Goal: Task Accomplishment & Management: Manage account settings

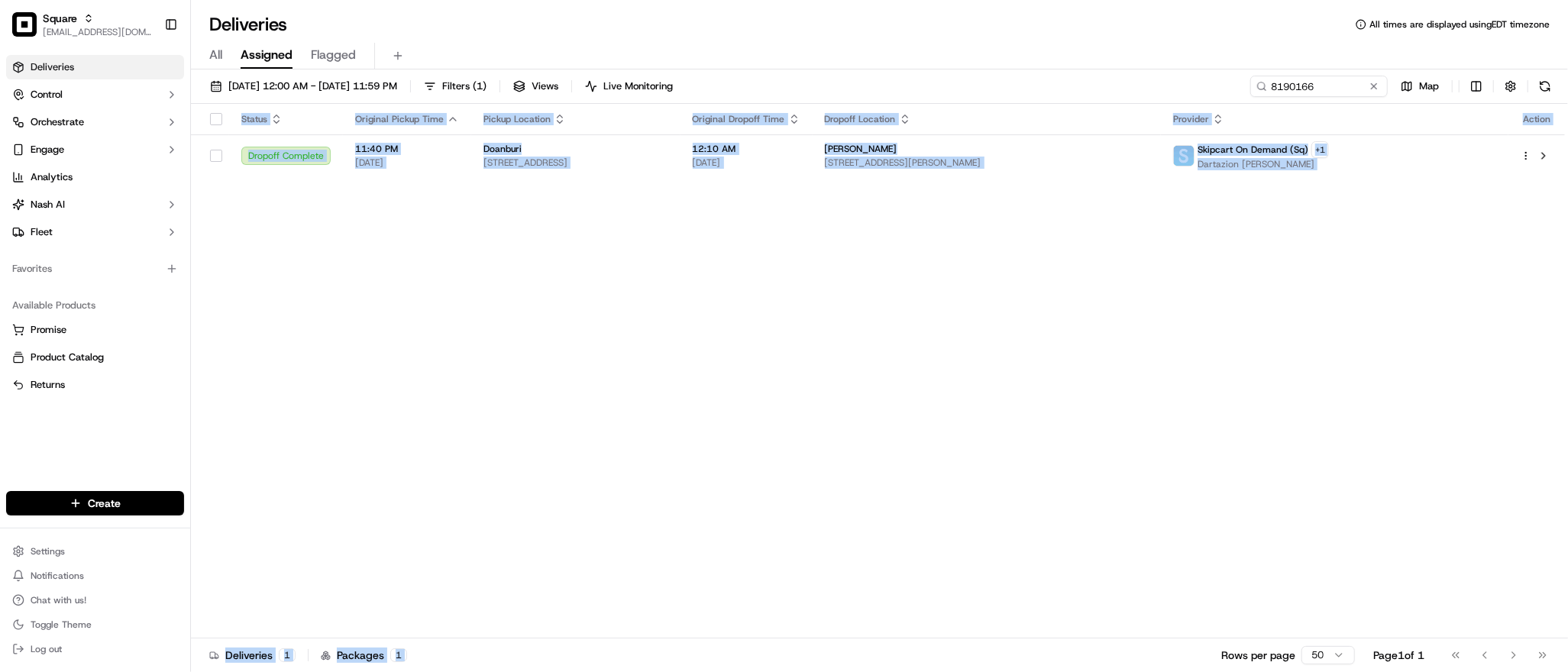
drag, startPoint x: 713, startPoint y: 511, endPoint x: 906, endPoint y: 702, distance: 271.5
click at [906, 672] on html "Square [EMAIL_ADDRESS][DOMAIN_NAME] Toggle Sidebar Deliveries Control Orchestra…" at bounding box center [784, 336] width 1568 height 672
click at [1329, 373] on div "Status Original Pickup Time Pickup Location Original Dropoff Time Dropoff Locat…" at bounding box center [878, 371] width 1374 height 535
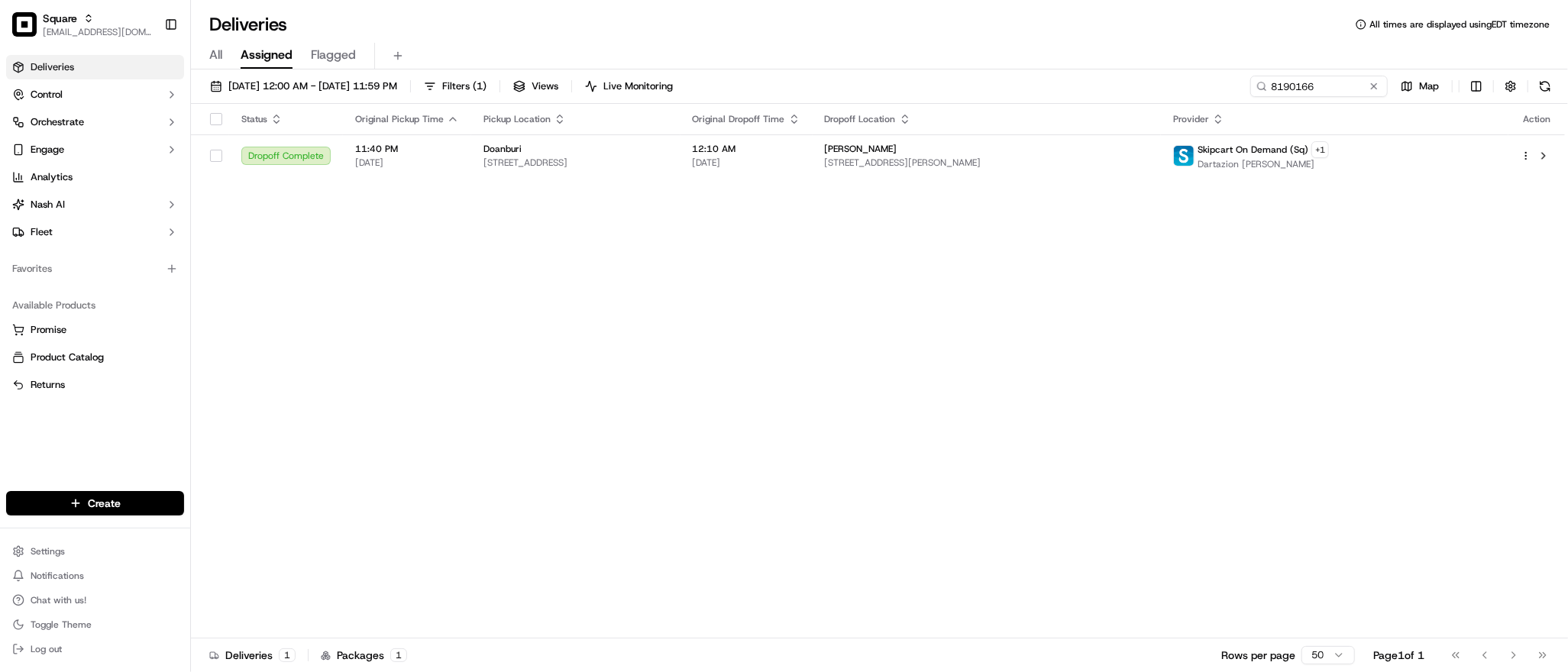
click at [1282, 258] on div "Status Original Pickup Time Pickup Location Original Dropoff Time Dropoff Locat…" at bounding box center [878, 371] width 1374 height 535
click at [1302, 87] on input "8190166" at bounding box center [1296, 86] width 183 height 21
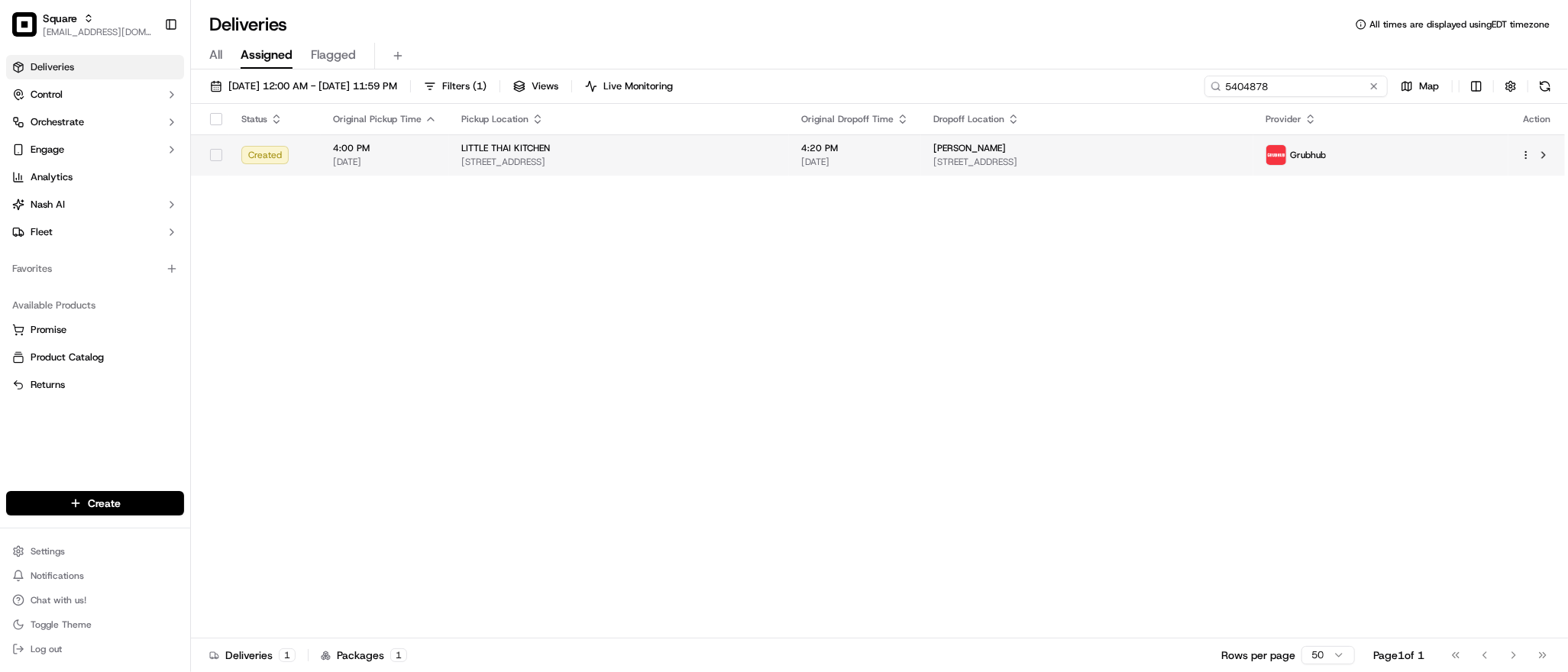
type input "5404878"
click at [777, 159] on span "[STREET_ADDRESS]" at bounding box center [619, 162] width 315 height 12
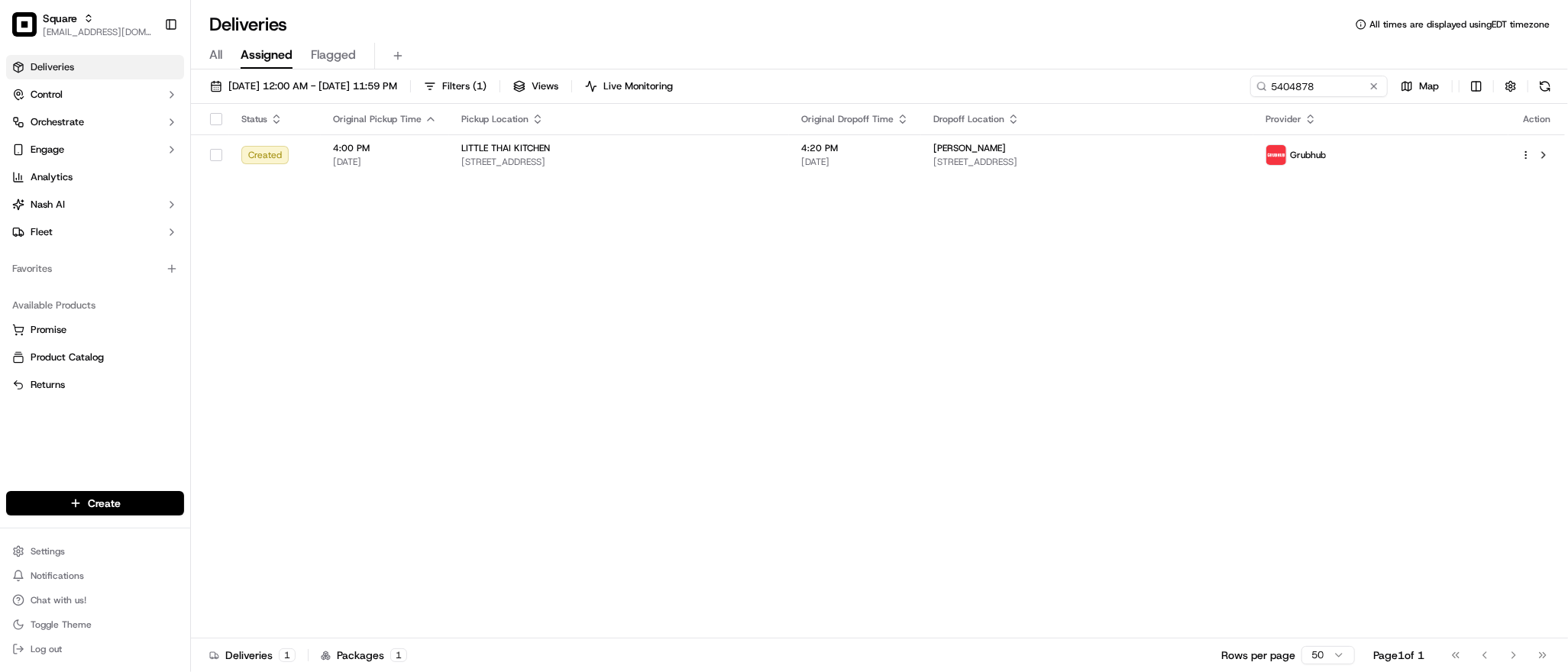
drag, startPoint x: 799, startPoint y: 159, endPoint x: 862, endPoint y: 279, distance: 135.5
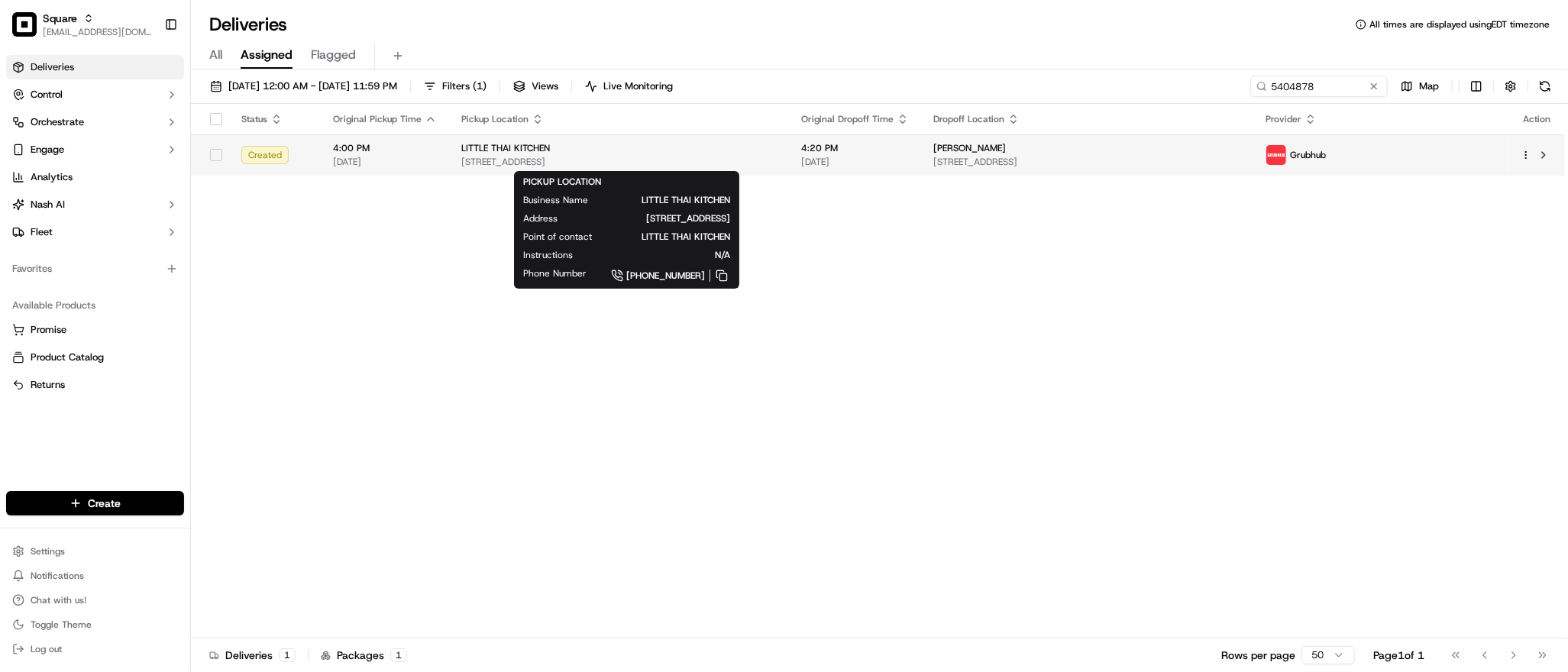
click at [777, 159] on span "[STREET_ADDRESS]" at bounding box center [619, 162] width 315 height 12
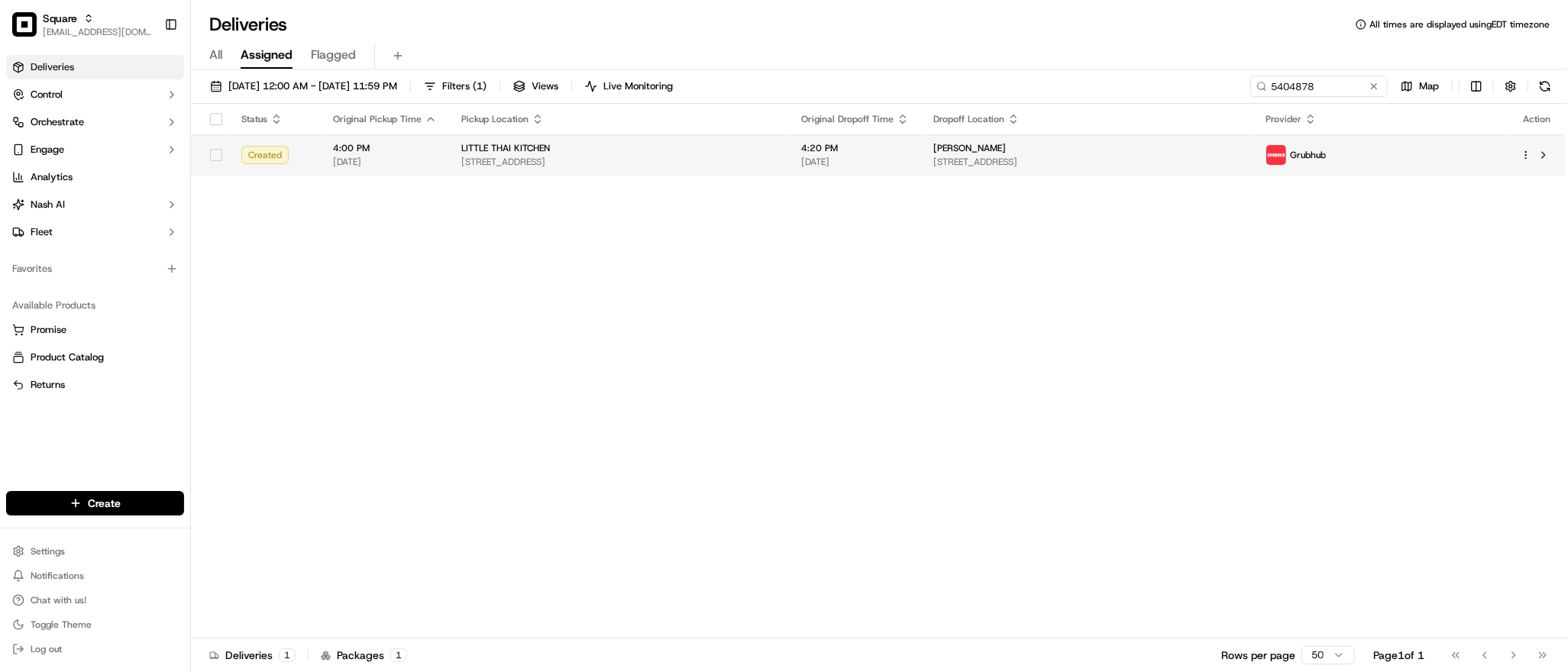
click at [777, 150] on div "LITTLE THAI KITCHEN" at bounding box center [619, 148] width 315 height 12
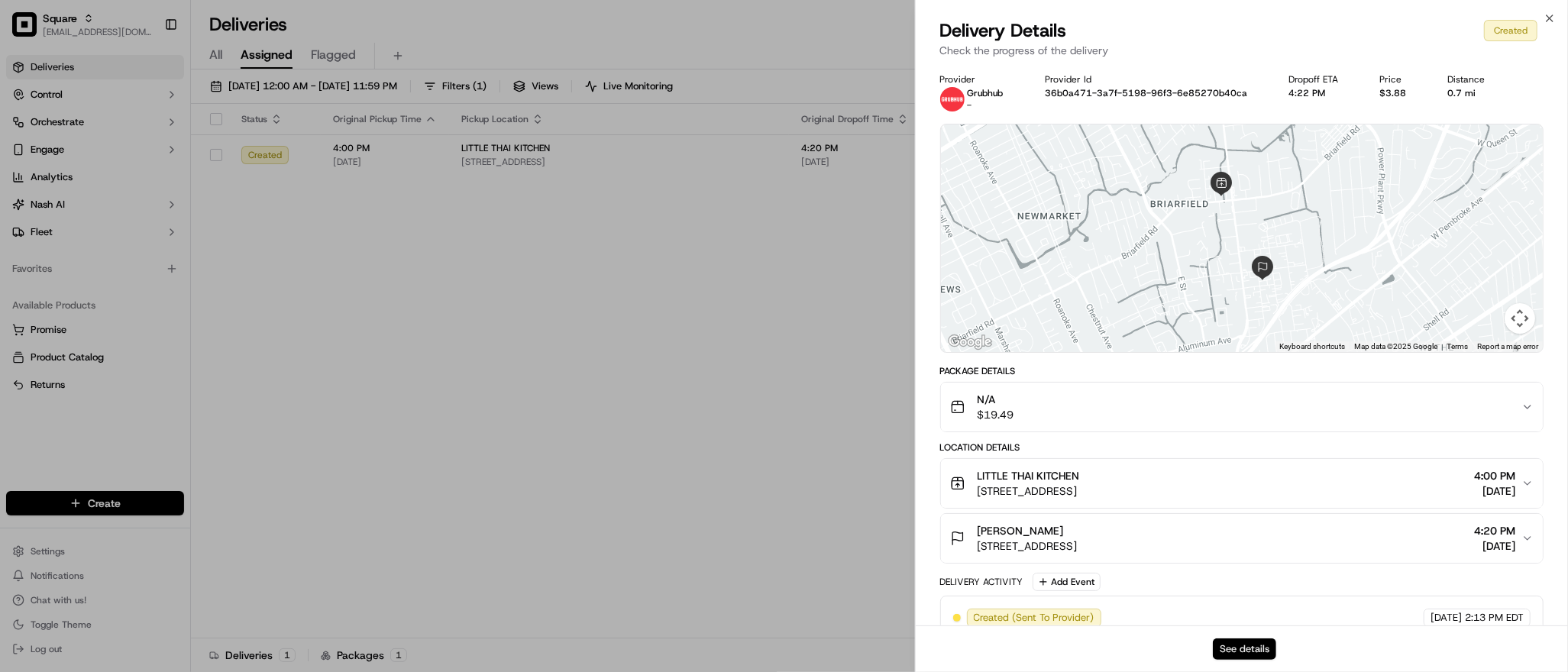
click at [1238, 648] on button "See details" at bounding box center [1244, 649] width 63 height 21
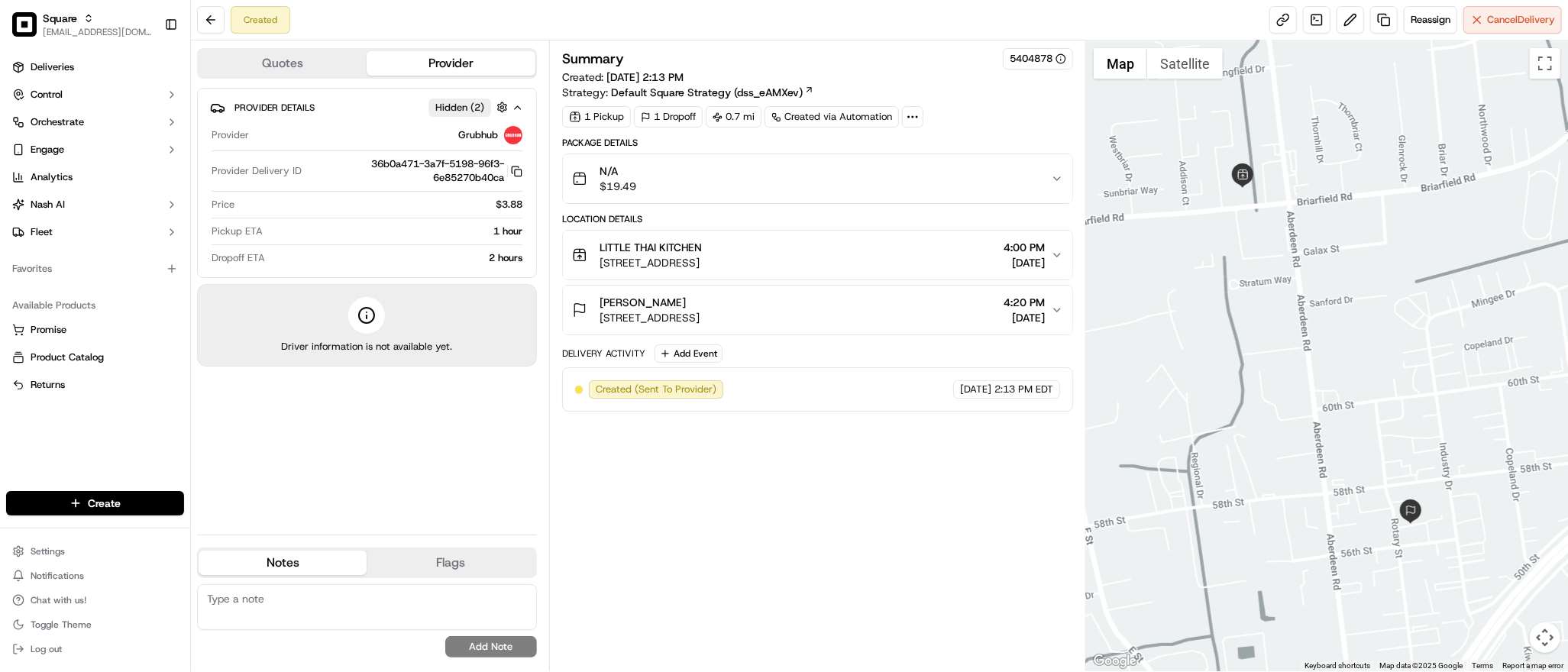
click at [867, 311] on div "Kieshaun Farmer 502 Rotary St, Hampton, VA 23661, USA 4:20 PM 09/16/2025" at bounding box center [812, 310] width 479 height 30
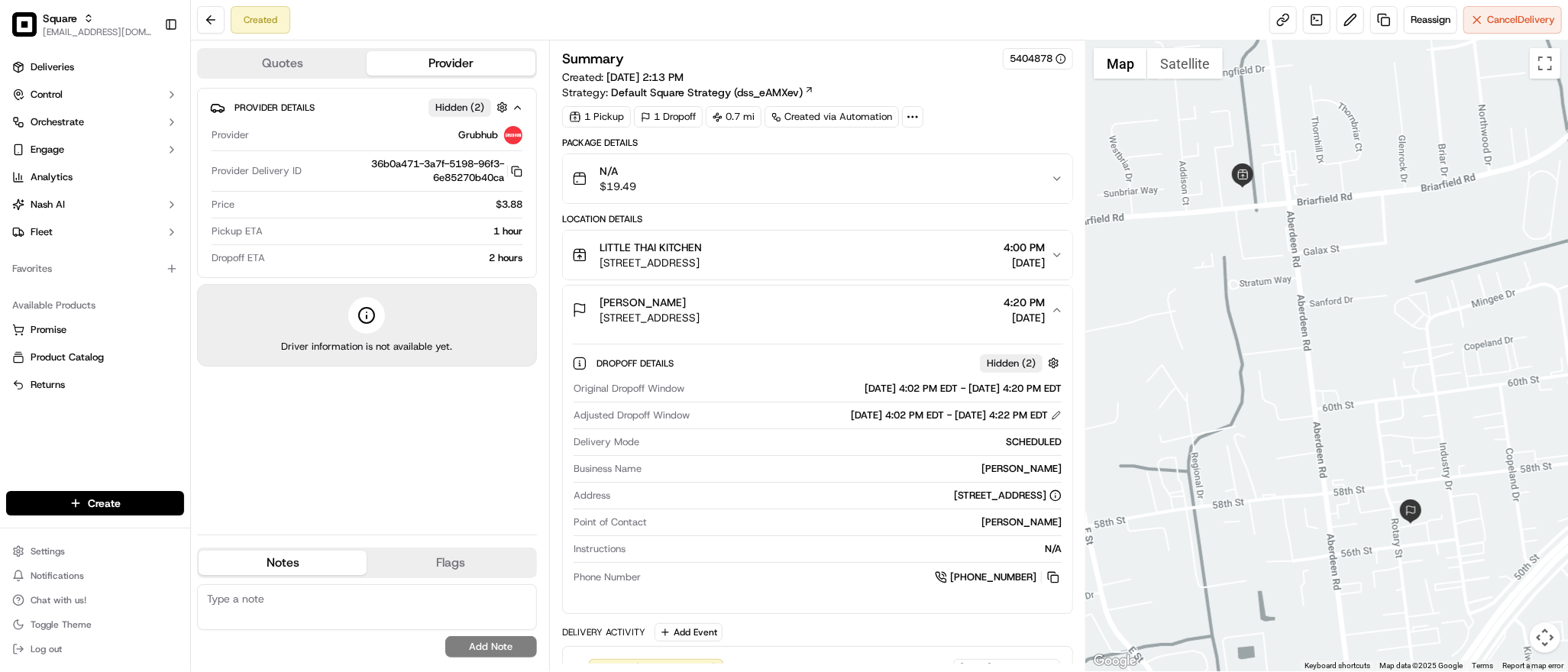
click at [867, 311] on div "Kieshaun Farmer 502 Rotary St, Hampton, VA 23661, USA 4:20 PM 09/16/2025" at bounding box center [812, 310] width 479 height 30
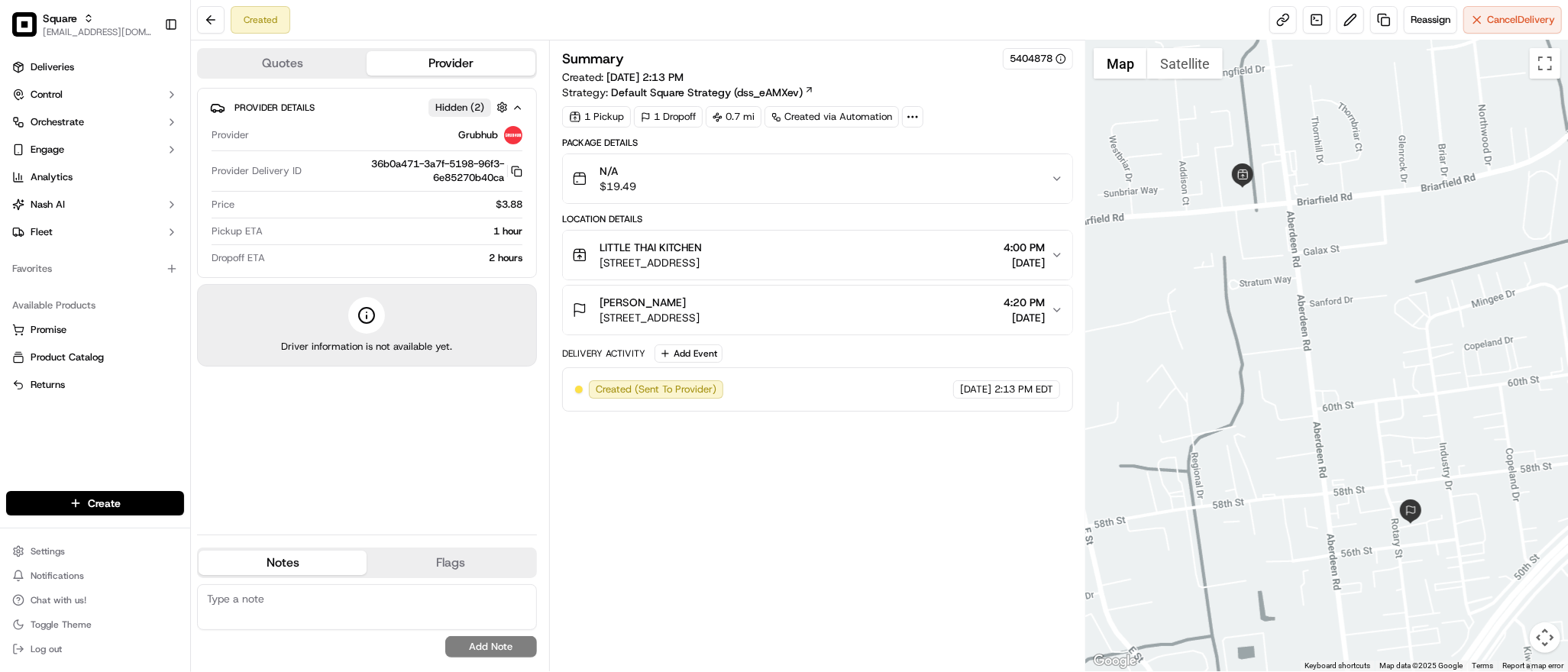
click at [948, 307] on div "Kieshaun Farmer 502 Rotary St, Hampton, VA 23661, USA 4:20 PM 09/16/2025" at bounding box center [812, 310] width 479 height 30
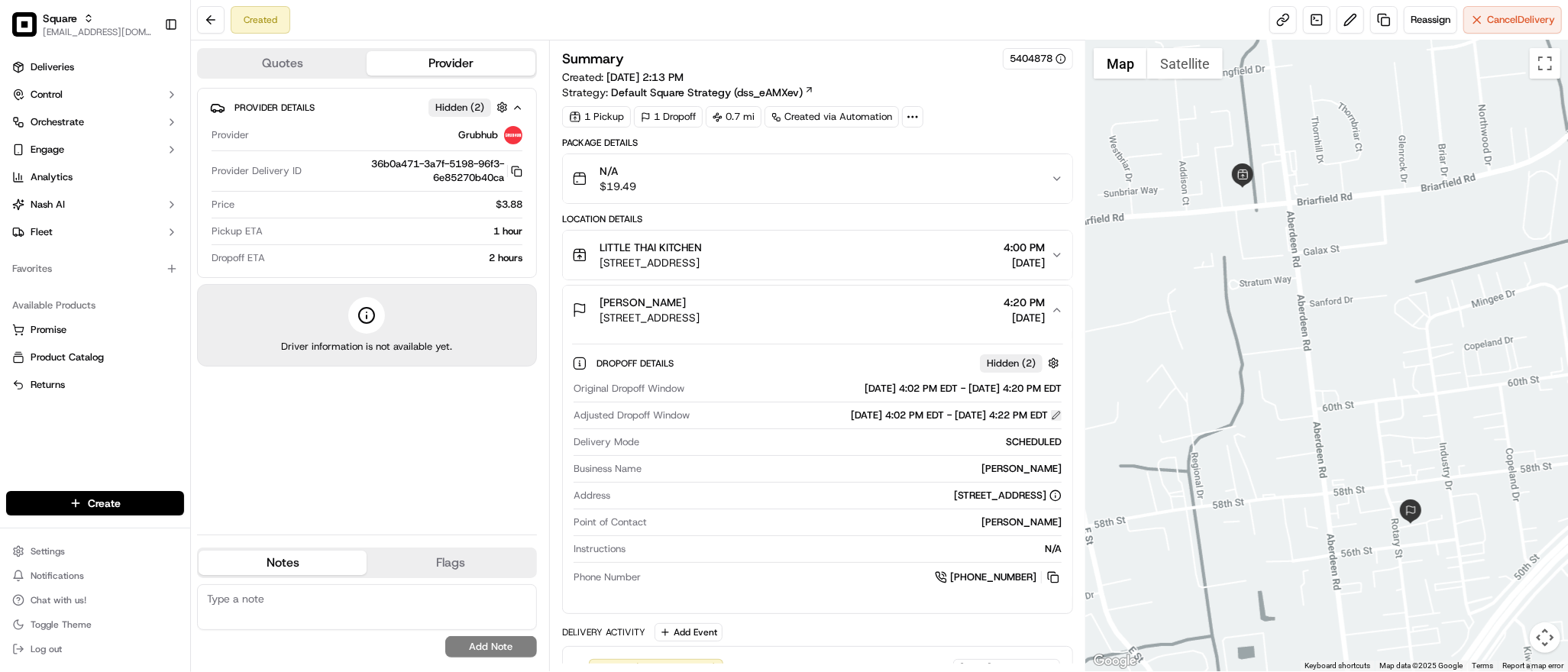
click at [1052, 415] on button at bounding box center [1056, 416] width 11 height 11
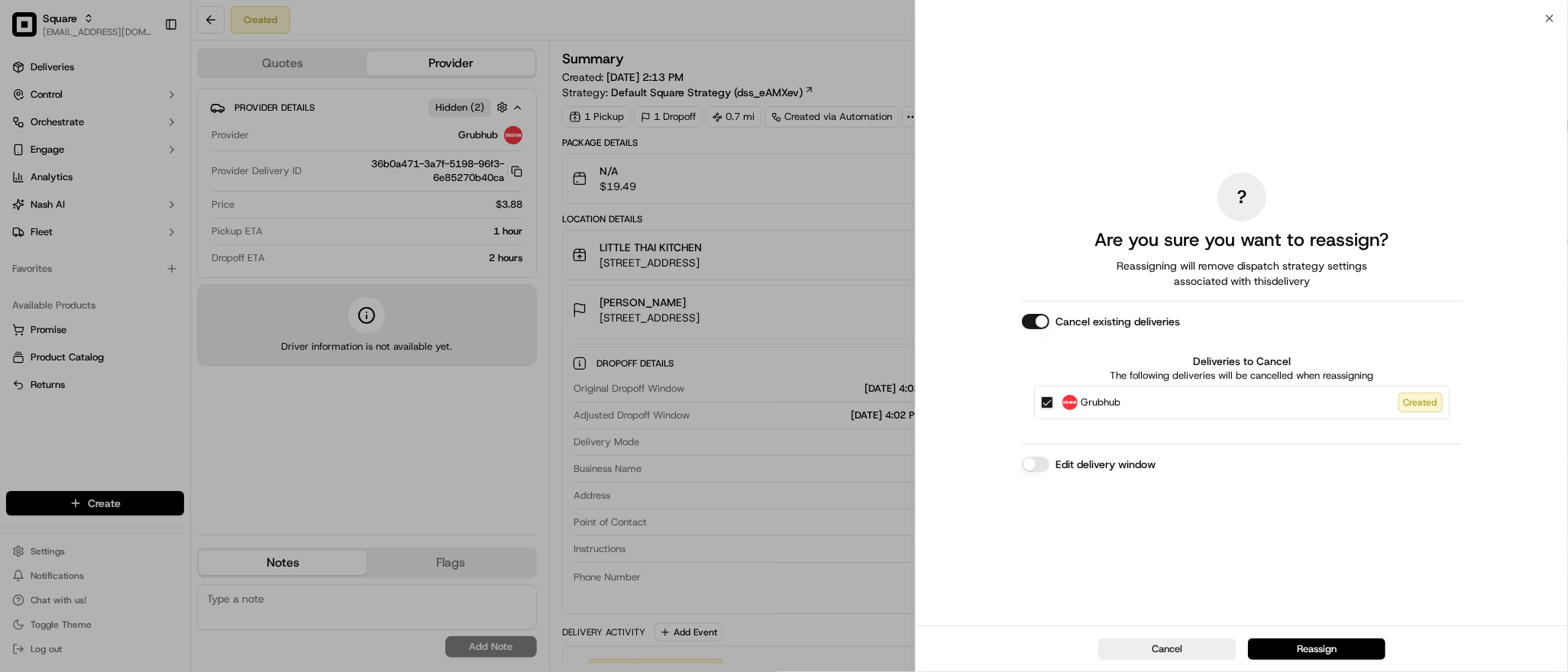
click at [1040, 463] on button "Edit delivery window" at bounding box center [1035, 465] width 28 height 15
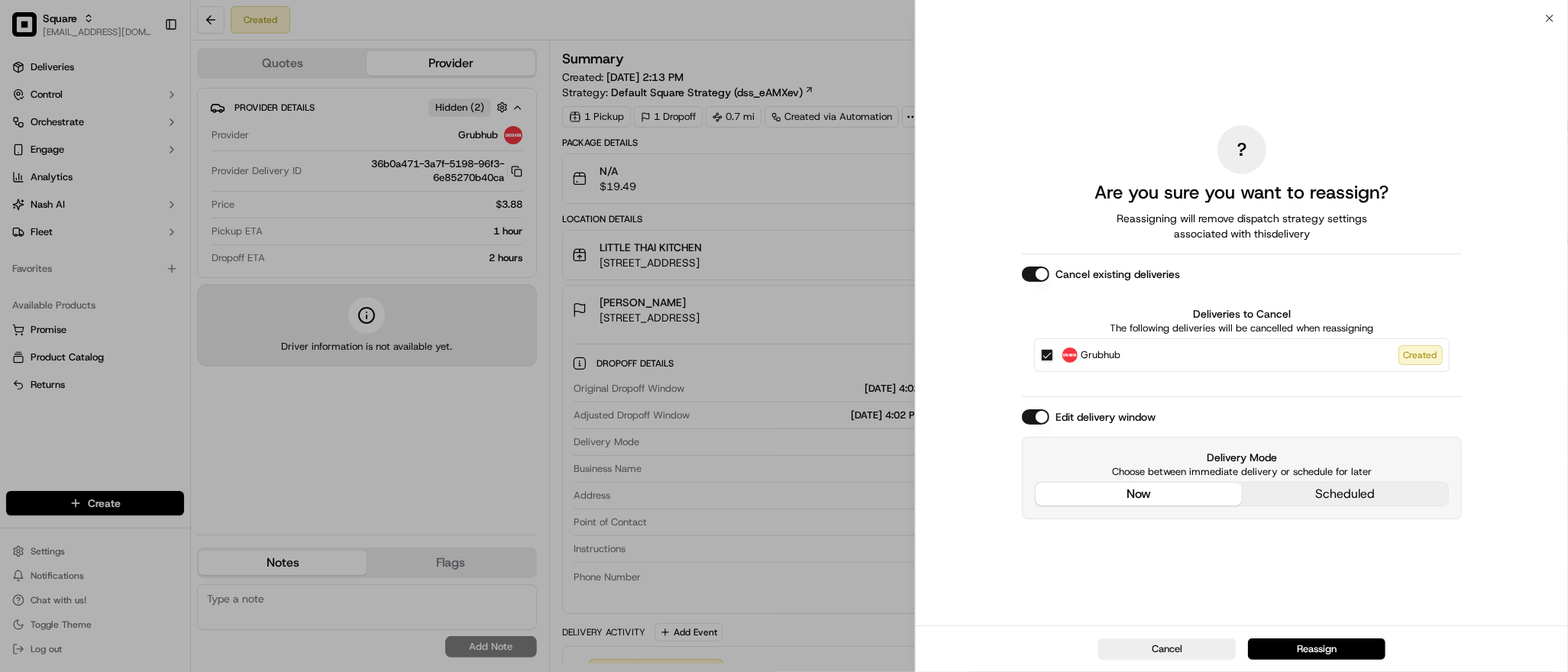
click at [1151, 389] on div "? Are you sure you want to reassign? Reassigning will remove dispatch strategy …" at bounding box center [1242, 321] width 440 height 601
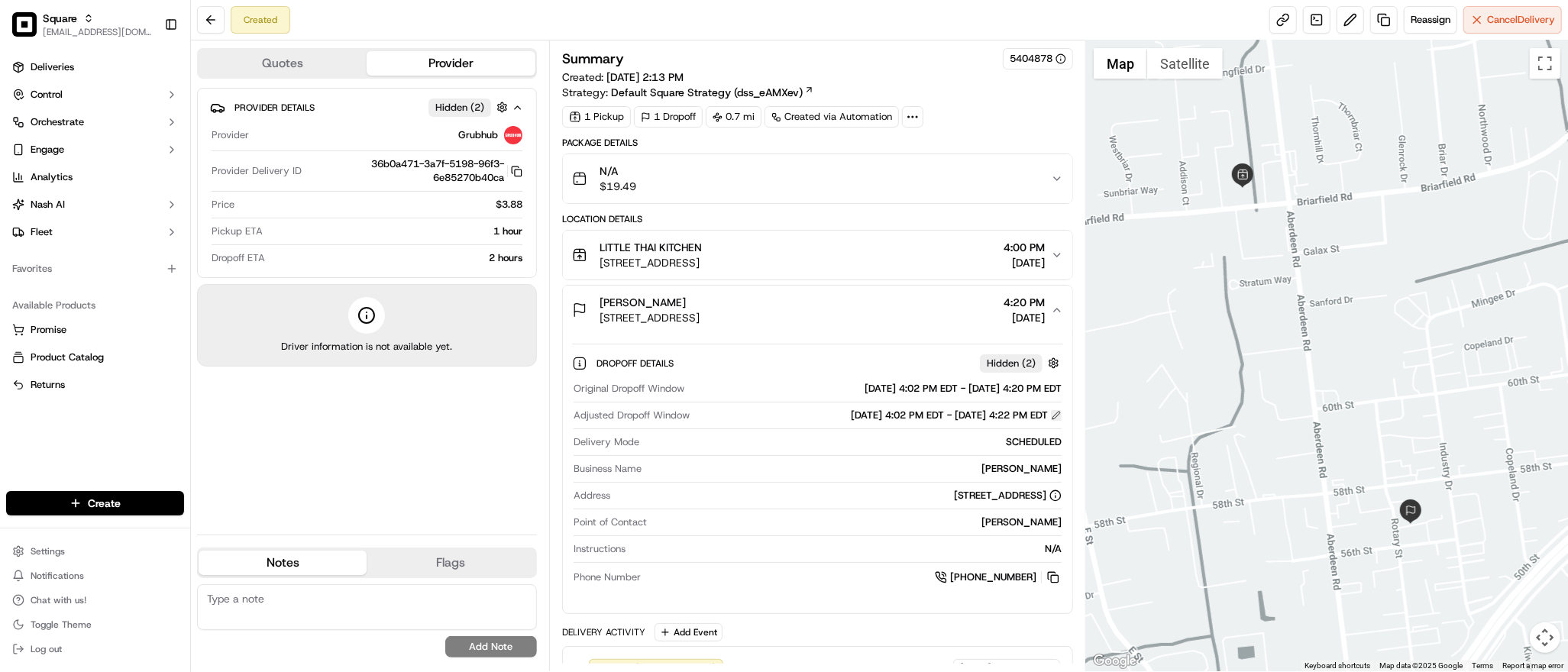
click at [1058, 415] on button at bounding box center [1056, 416] width 11 height 11
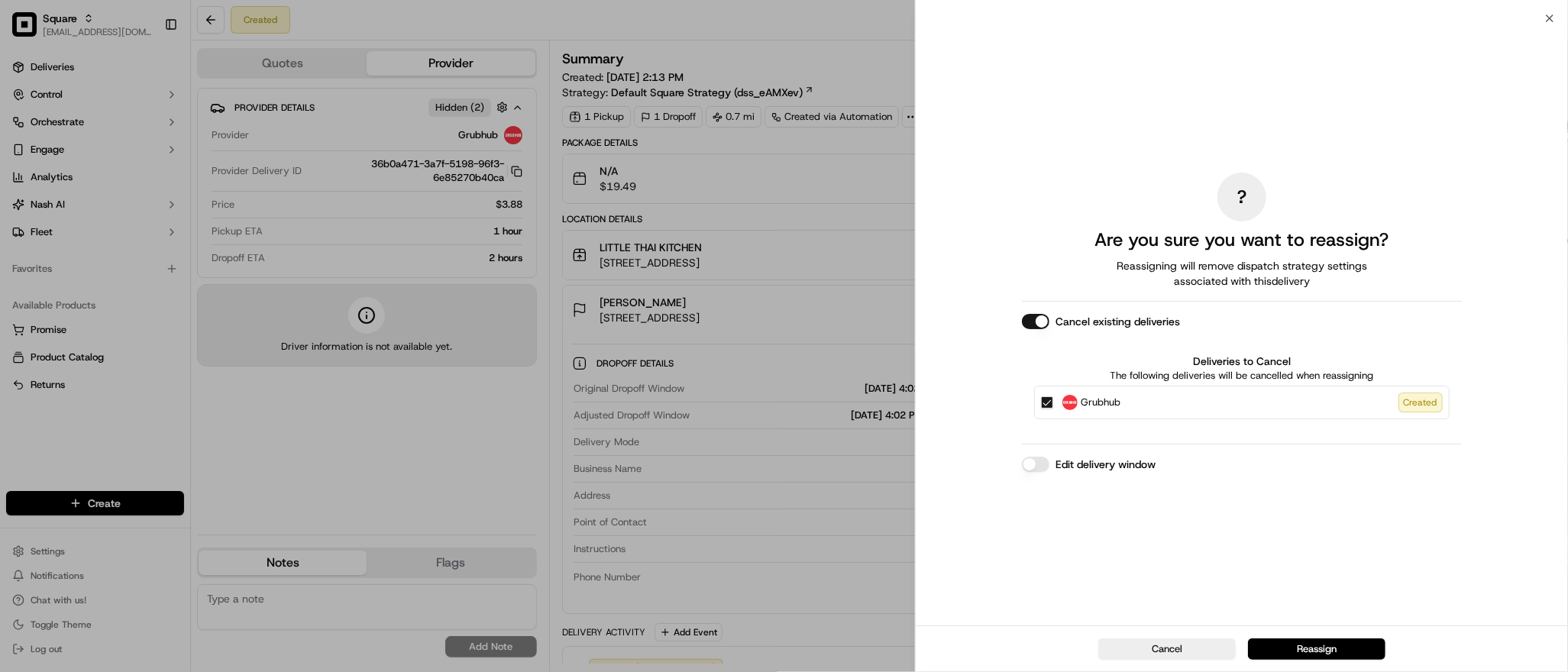
click at [1031, 468] on button "Edit delivery window" at bounding box center [1035, 465] width 28 height 15
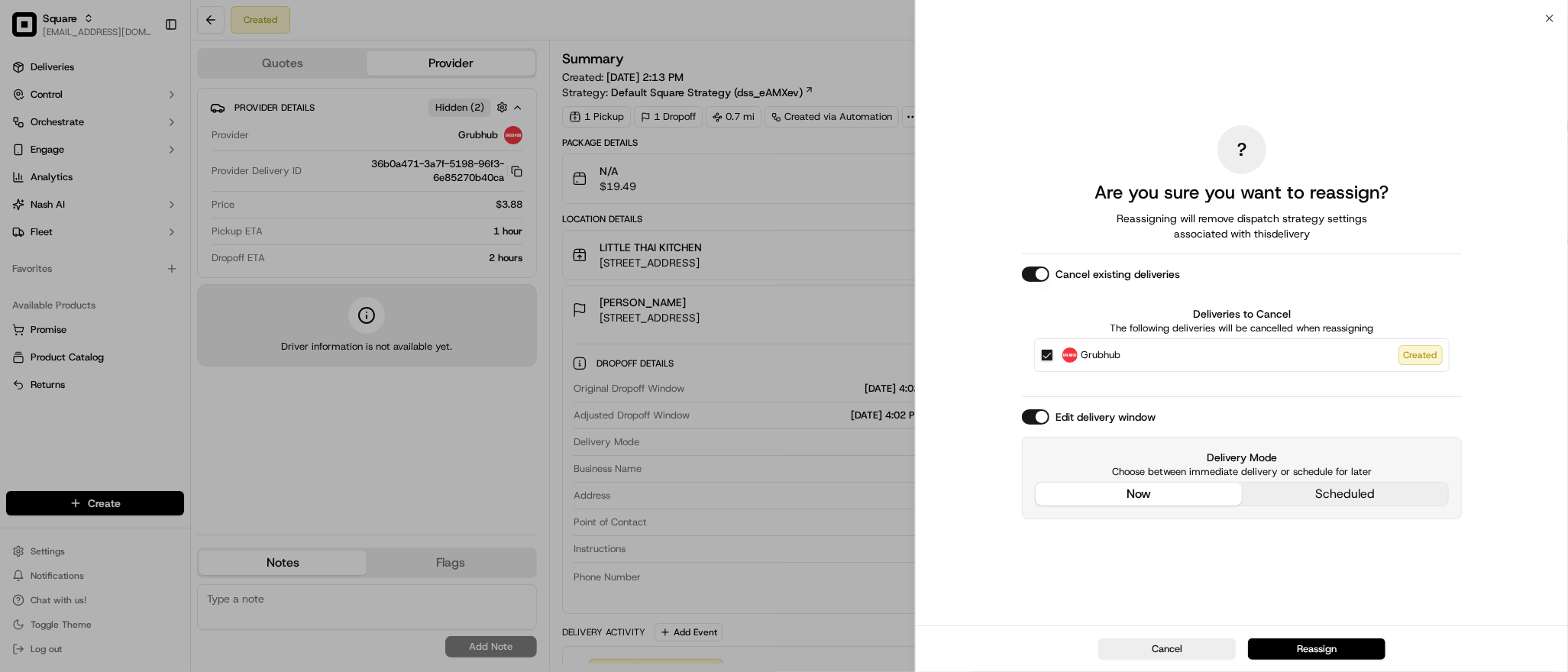
click at [1106, 392] on div "? Are you sure you want to reassign? Reassigning will remove dispatch strategy …" at bounding box center [1242, 321] width 440 height 601
click at [1313, 643] on button "Reassign" at bounding box center [1317, 649] width 137 height 21
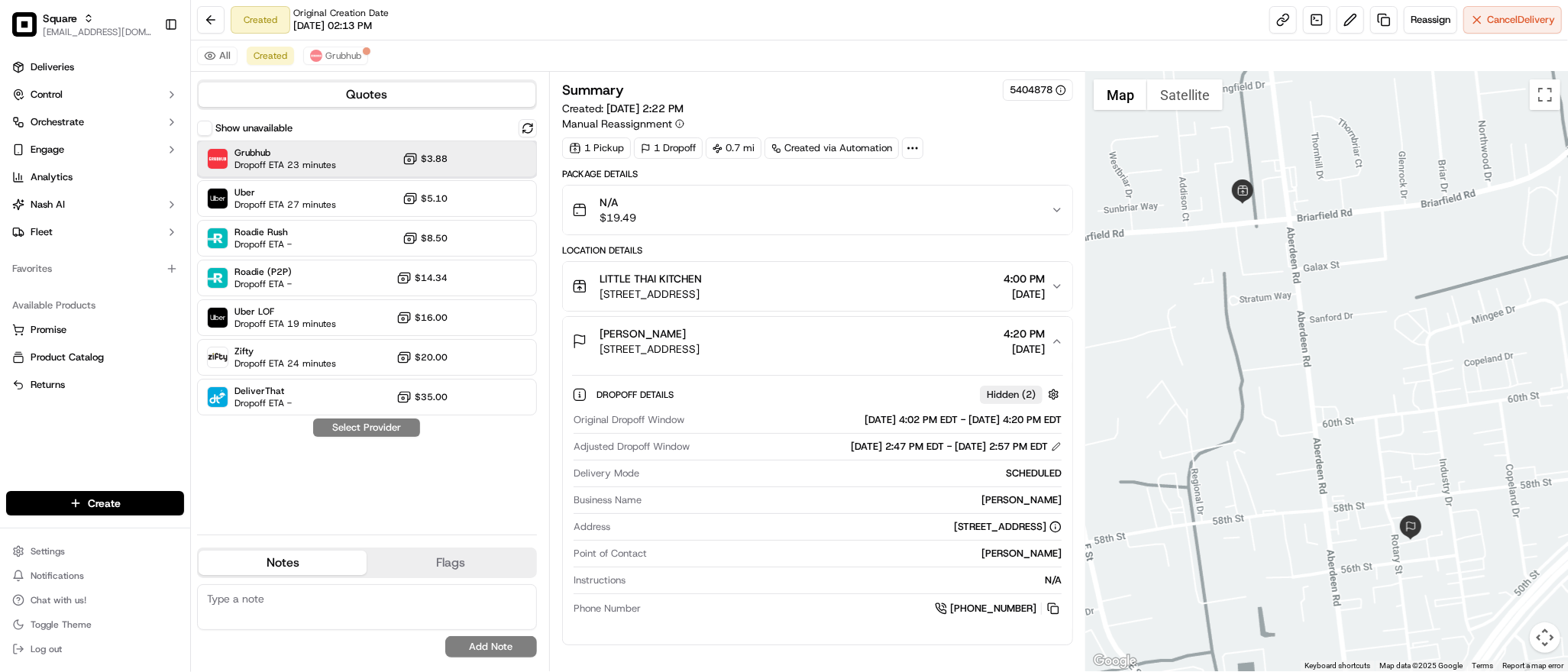
click at [335, 159] on span "Dropoff ETA 23 minutes" at bounding box center [285, 164] width 102 height 12
click at [371, 427] on button "Assign Provider" at bounding box center [367, 428] width 109 height 19
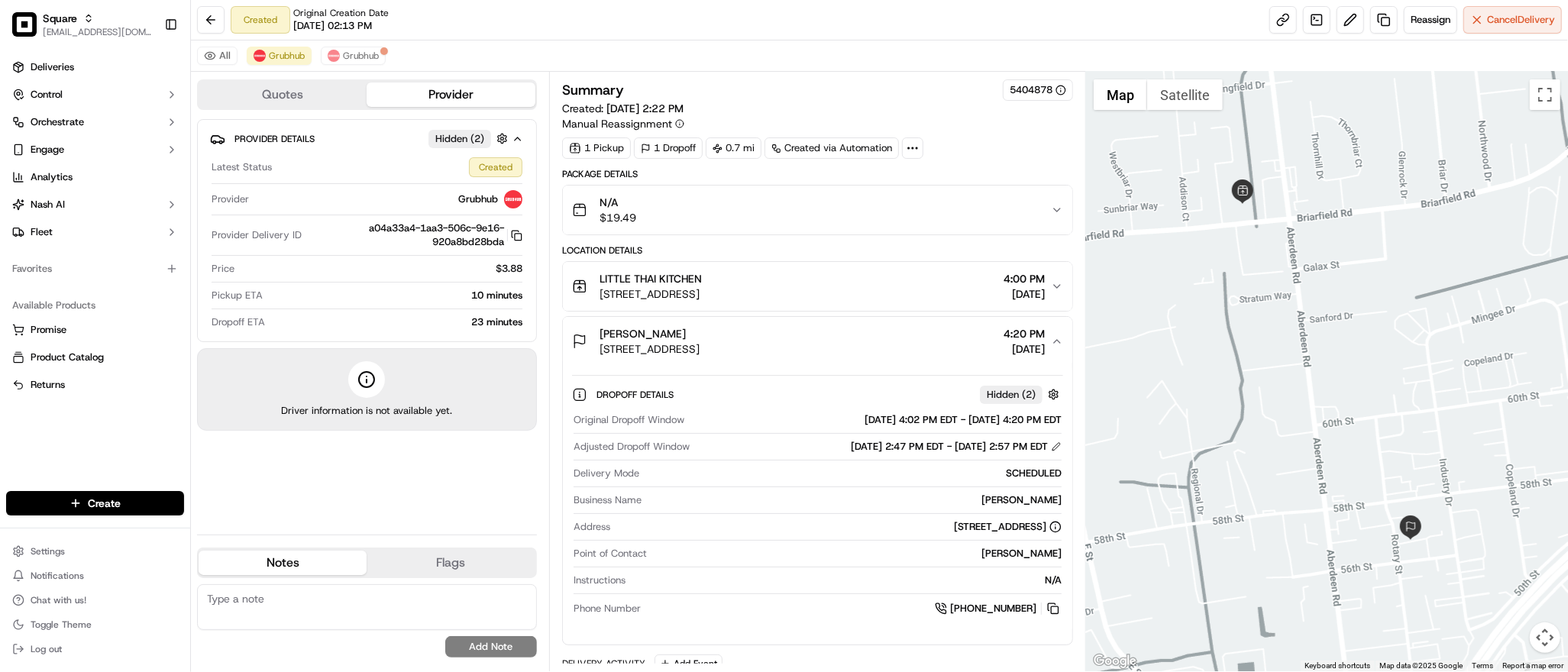
click at [491, 507] on div "Provider Details Hidden ( 2 ) Latest Status Created Provider Grubhub Provider D…" at bounding box center [367, 320] width 340 height 403
click at [1267, 270] on div at bounding box center [1328, 371] width 482 height 599
click at [357, 596] on textarea at bounding box center [367, 607] width 340 height 46
paste textarea "**Caller Information: Merchant **Reason for Call: request to change DO time to …"
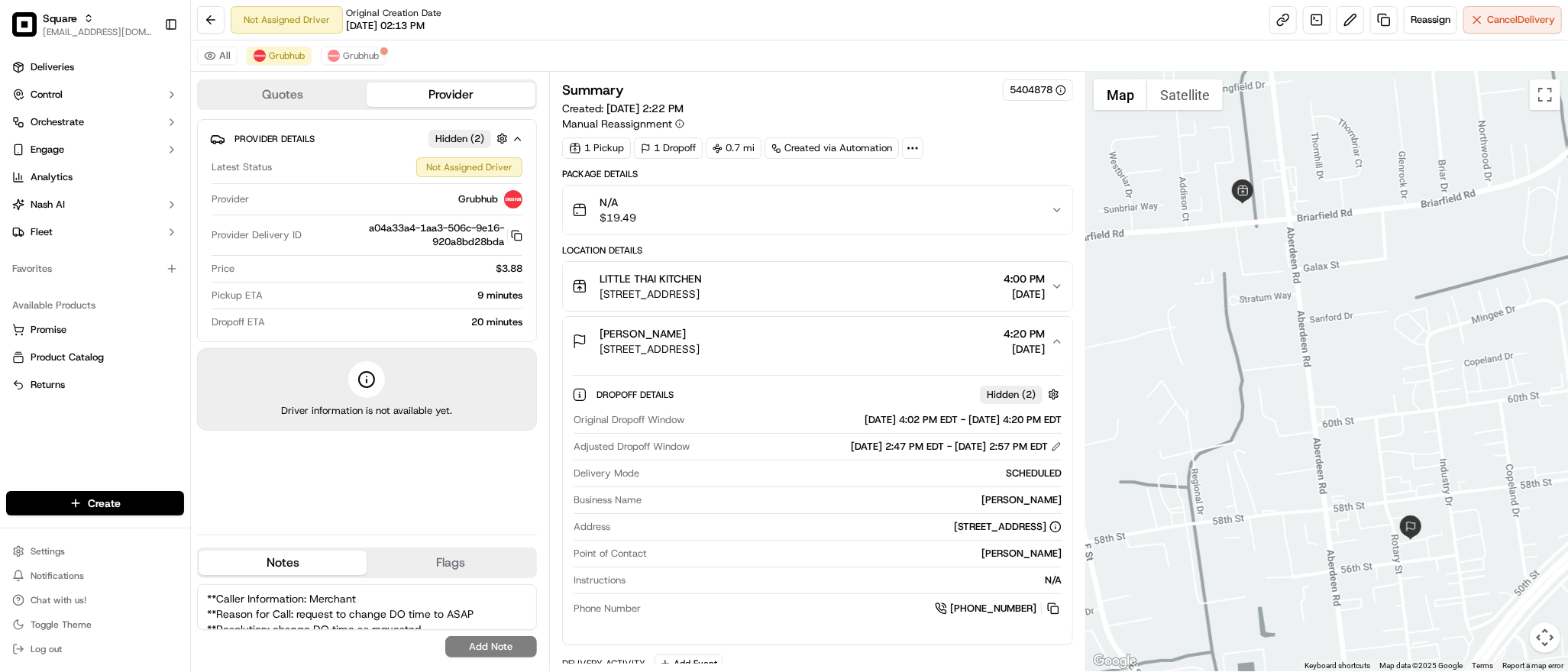
scroll to position [21, 0]
click at [492, 596] on textarea "**Caller Information: Merchant **Reason for Call: request to change DO time to …" at bounding box center [367, 607] width 340 height 46
type textarea "**Caller Information: Merchant **Reason for Call: request to change DO time to …"
click at [481, 643] on button "Add Note" at bounding box center [491, 647] width 92 height 21
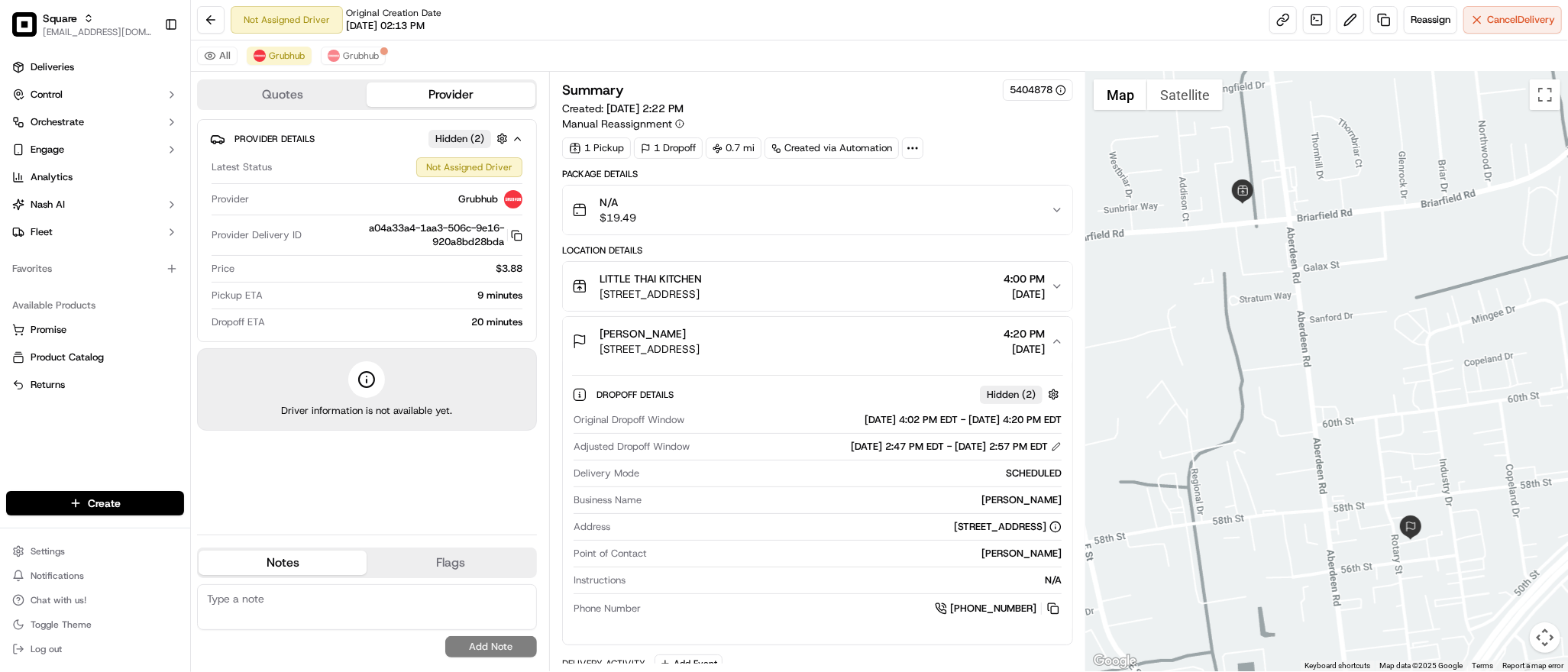
scroll to position [0, 0]
